Goal: Information Seeking & Learning: Learn about a topic

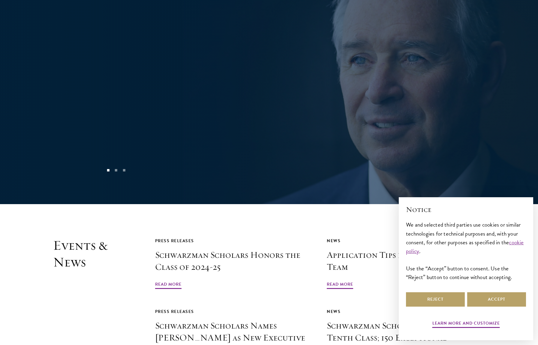
scroll to position [1434, 0]
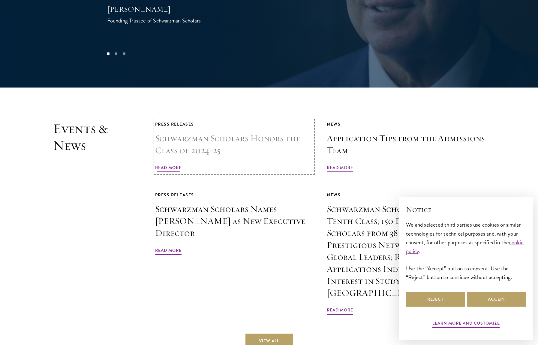
click at [178, 164] on span "Read More" at bounding box center [168, 168] width 26 height 9
